Goal: Information Seeking & Learning: Find specific fact

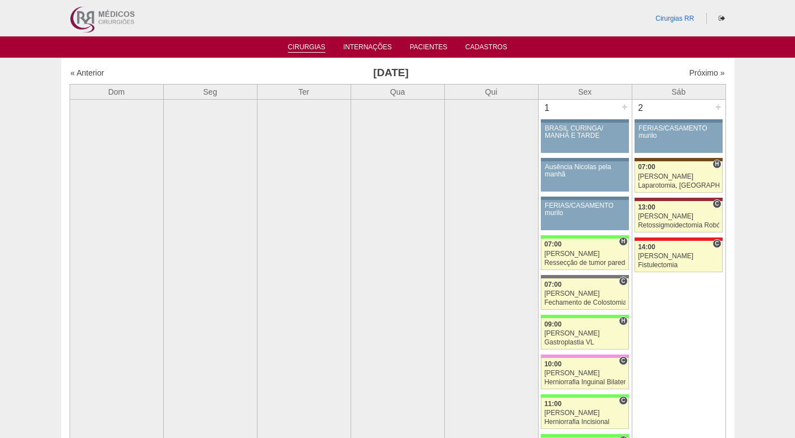
click at [295, 48] on link "Cirurgias" at bounding box center [307, 48] width 38 height 10
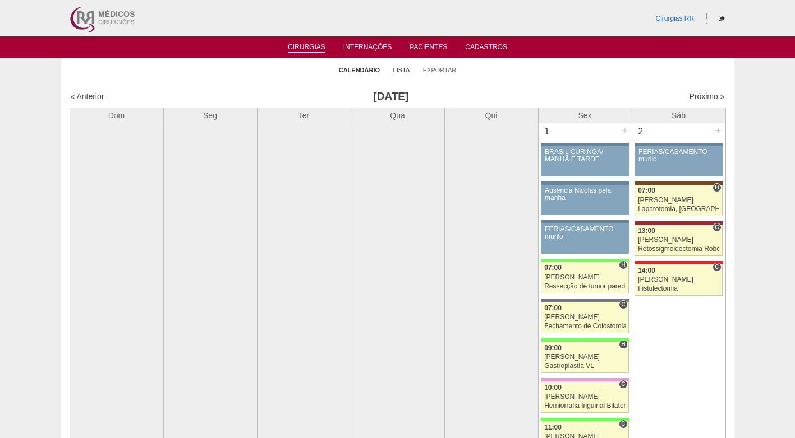
click at [399, 72] on link "Lista" at bounding box center [401, 70] width 17 height 8
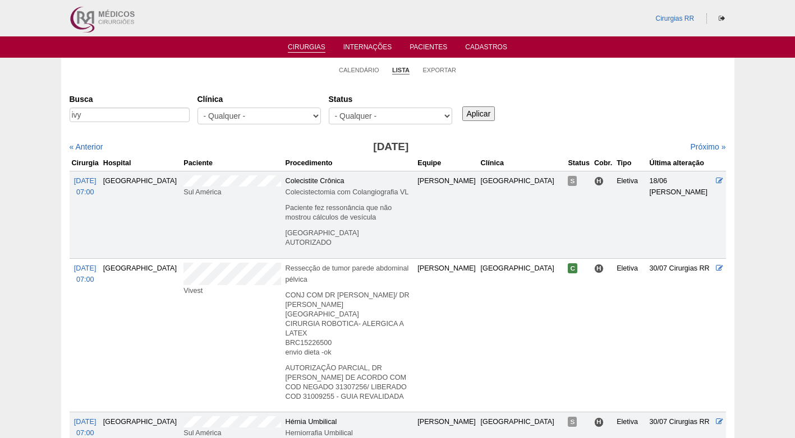
type input "ivy"
click at [462, 107] on input "Aplicar" at bounding box center [478, 114] width 33 height 15
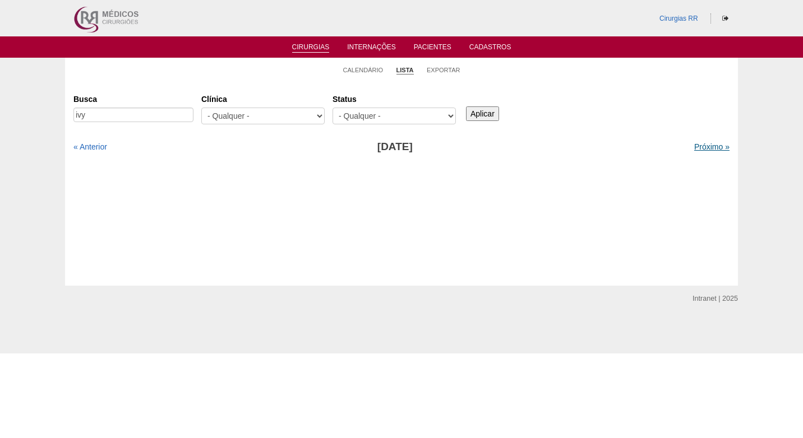
click at [696, 147] on link "Próximo »" at bounding box center [711, 146] width 35 height 9
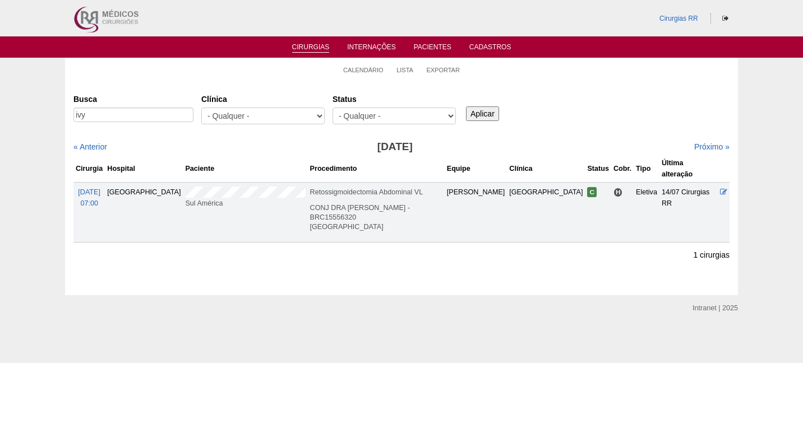
click at [563, 119] on div "Busca ivy Clínica - Qualquer - 6R Alphaville Assunção Bartira Brasil Christovão…" at bounding box center [401, 110] width 656 height 40
click at [370, 69] on link "Calendário" at bounding box center [363, 70] width 40 height 8
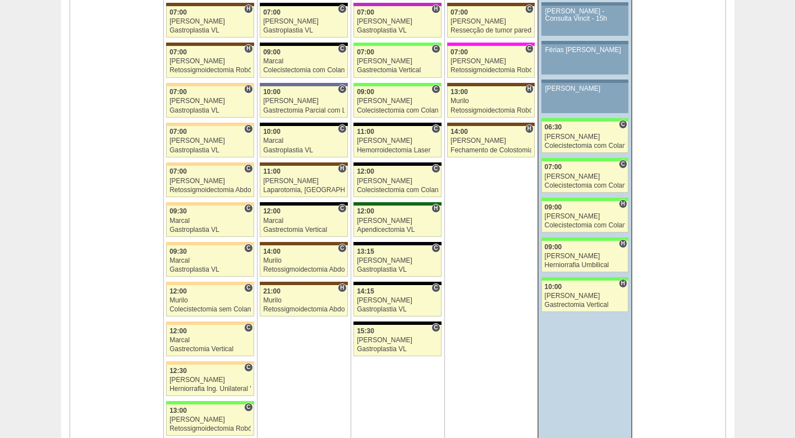
scroll to position [2658, 0]
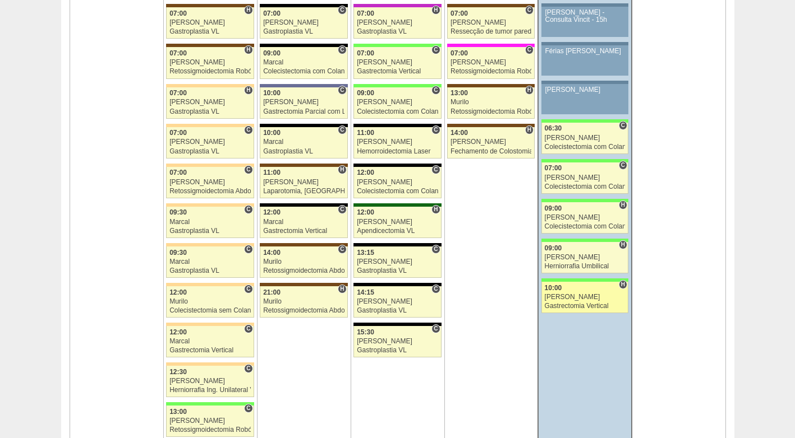
click at [581, 297] on div "[PERSON_NAME]" at bounding box center [584, 297] width 81 height 7
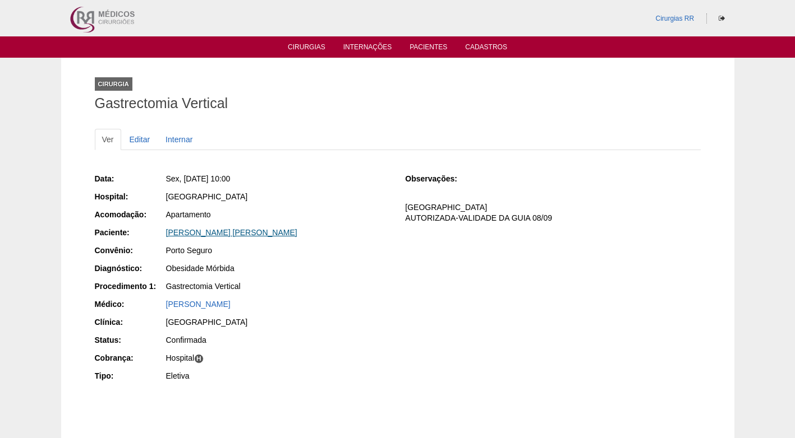
click at [193, 232] on link "[PERSON_NAME] [PERSON_NAME]" at bounding box center [231, 232] width 131 height 9
click at [331, 213] on div "Apartamento" at bounding box center [278, 214] width 224 height 11
